Goal: Task Accomplishment & Management: Manage account settings

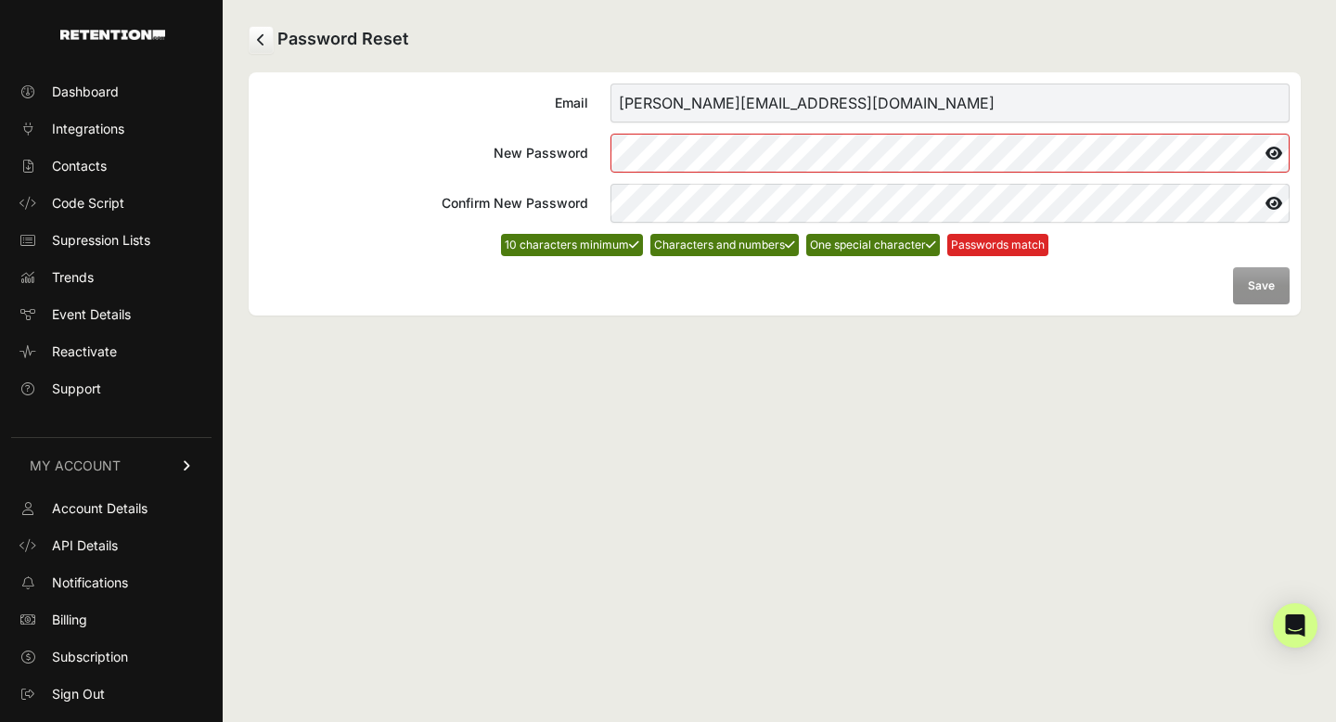
click at [1272, 151] on icon at bounding box center [1274, 153] width 32 height 30
click at [405, 299] on form "Email [PERSON_NAME][EMAIL_ADDRESS][DOMAIN_NAME] New Password Confirm New Passwo…" at bounding box center [775, 194] width 1030 height 221
click at [1260, 289] on button "Save" at bounding box center [1261, 285] width 57 height 37
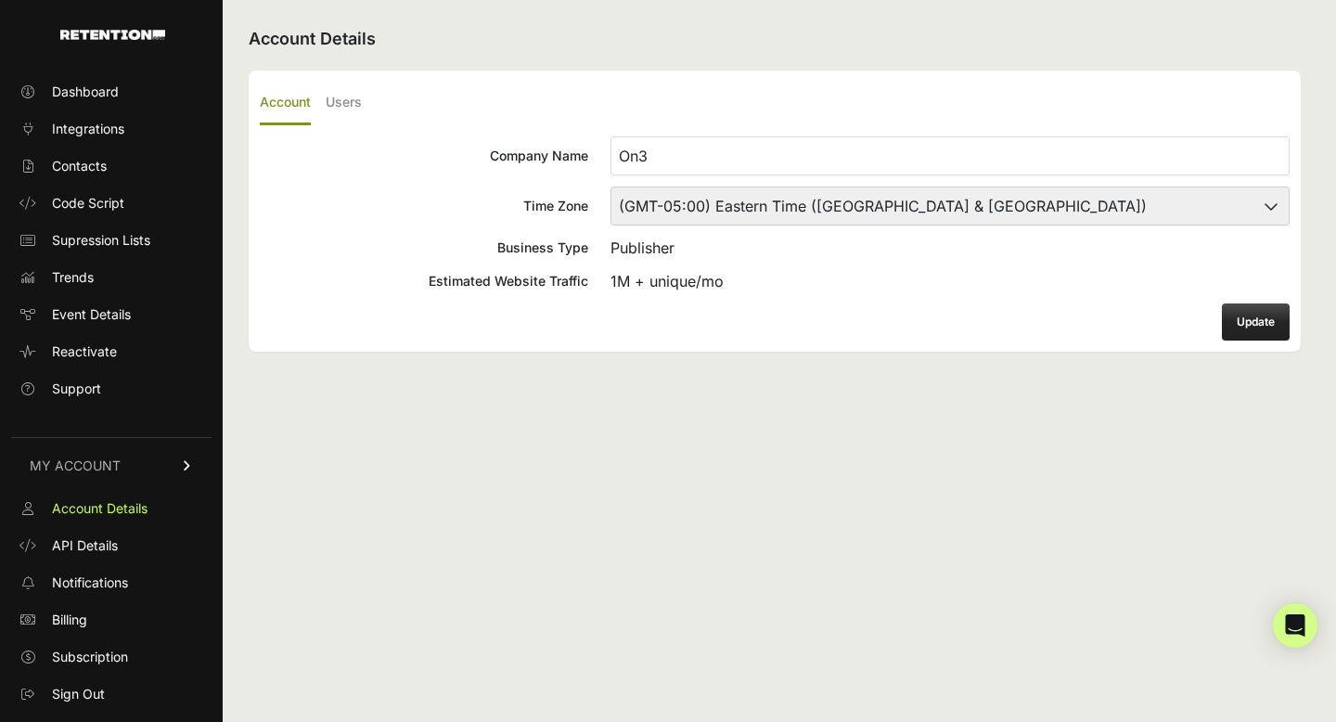
click at [858, 212] on select "(GMT-10:00) [GEOGRAPHIC_DATA]/[GEOGRAPHIC_DATA] (GMT-10:00) [US_STATE] (GMT-09:…" at bounding box center [950, 205] width 679 height 39
click at [439, 259] on form "Company Name On3 Time Zone (GMT-10:00) [GEOGRAPHIC_DATA]/[GEOGRAPHIC_DATA] (GMT…" at bounding box center [775, 238] width 1030 height 204
click at [734, 207] on select "(GMT-10:00) America/Adak (GMT-10:00) Hawaii (GMT-09:00) Alaska (GMT-09:00) Amer…" at bounding box center [950, 205] width 679 height 39
click at [700, 209] on select "(GMT-10:00) America/Adak (GMT-10:00) Hawaii (GMT-09:00) Alaska (GMT-09:00) Amer…" at bounding box center [950, 205] width 679 height 39
select select "Central Time (US & Canada)"
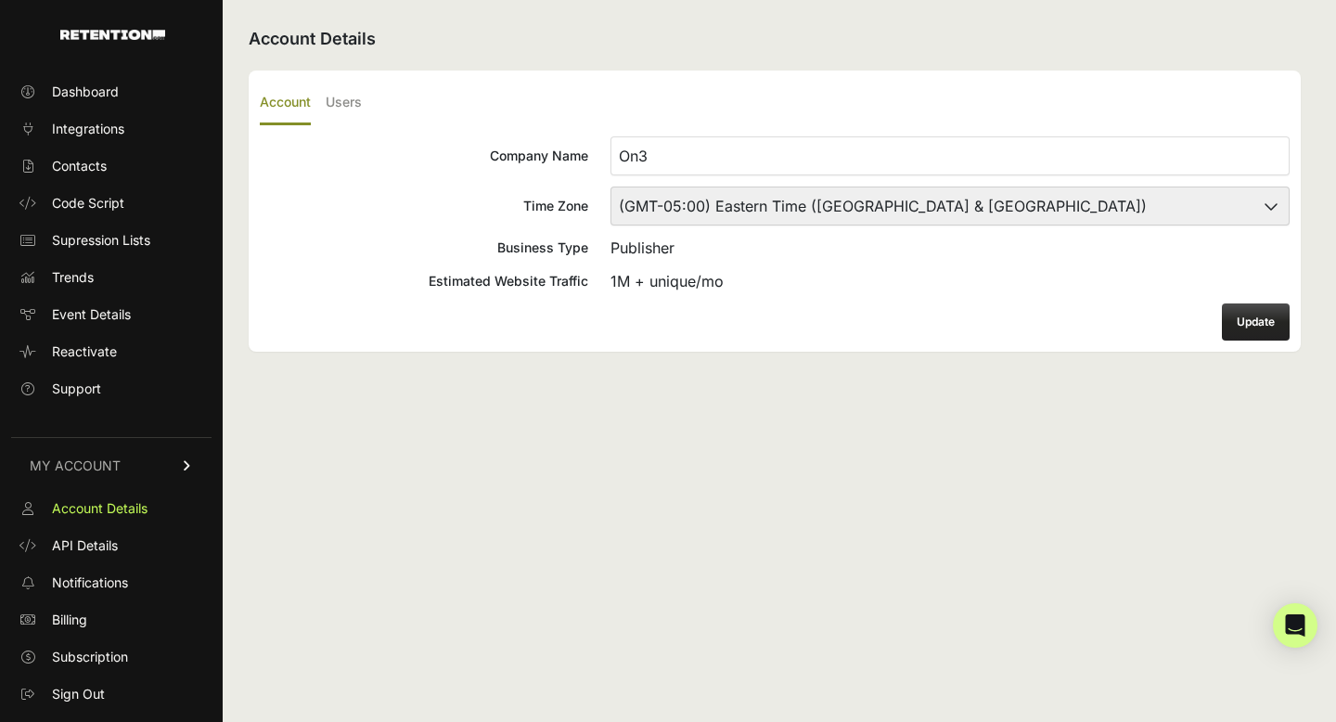
click at [611, 186] on select "(GMT-10:00) America/Adak (GMT-10:00) Hawaii (GMT-09:00) Alaska (GMT-09:00) Amer…" at bounding box center [950, 205] width 679 height 39
click at [1256, 324] on button "Update" at bounding box center [1256, 321] width 68 height 37
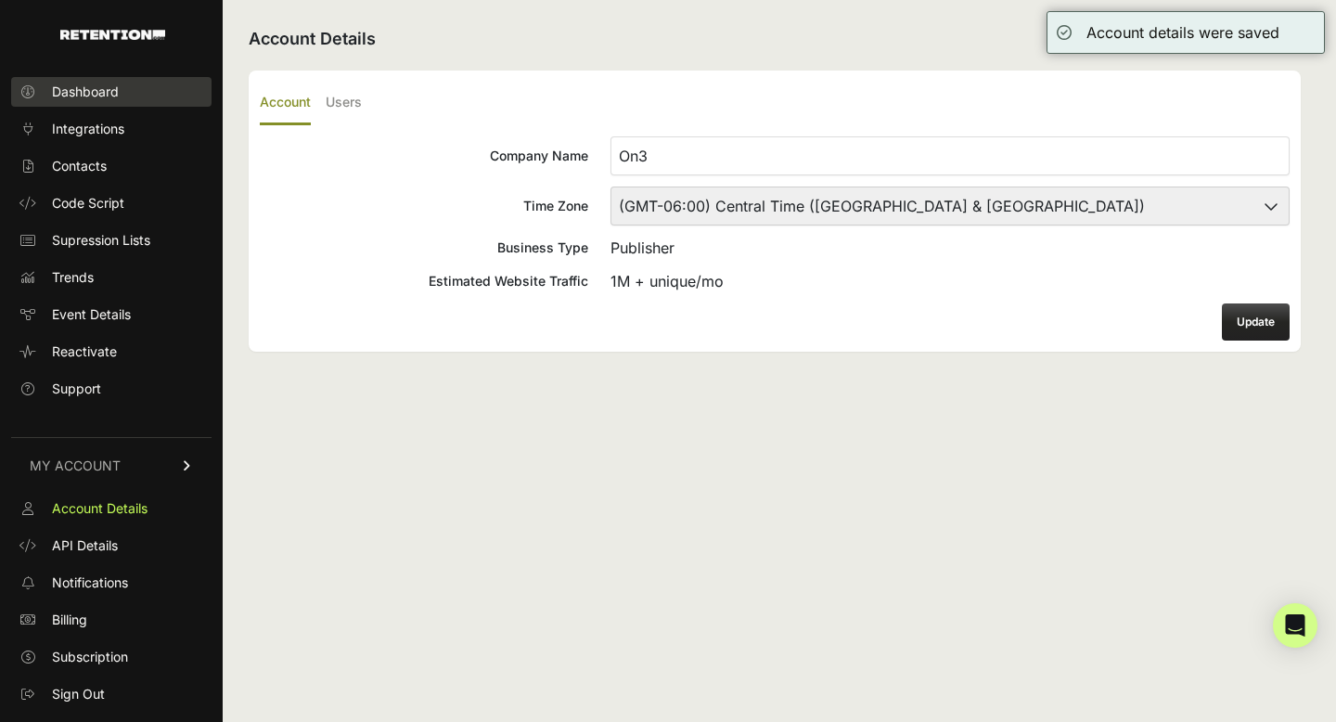
click at [83, 87] on span "Dashboard" at bounding box center [85, 92] width 67 height 19
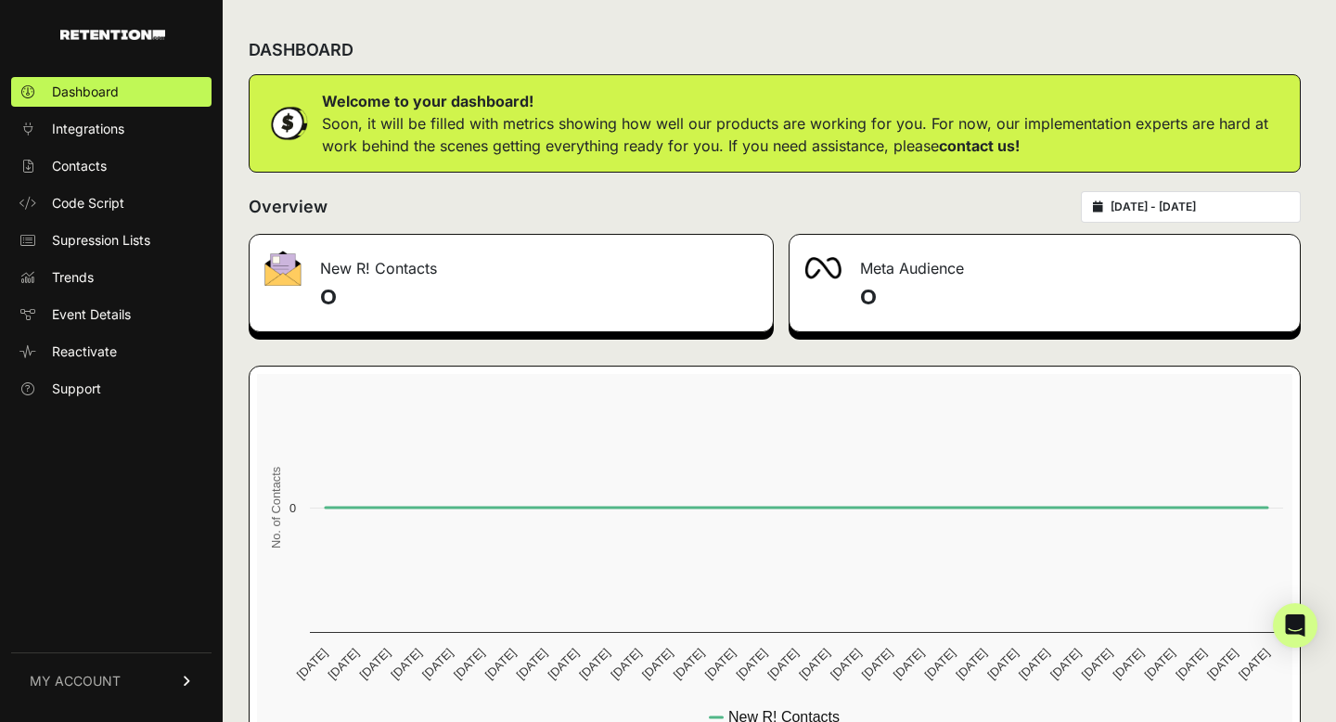
scroll to position [58, 0]
